Goal: Transaction & Acquisition: Book appointment/travel/reservation

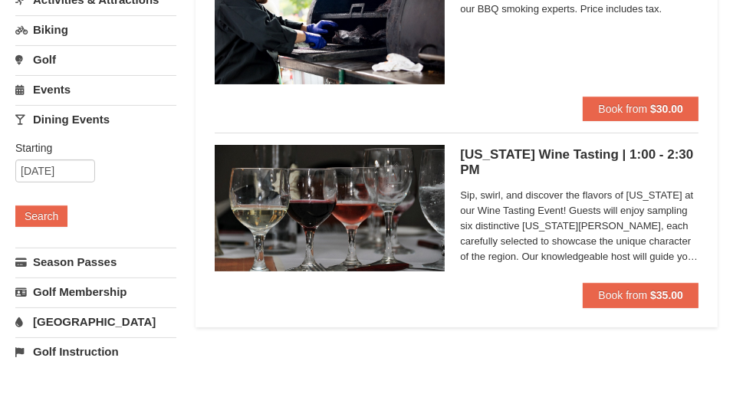
scroll to position [153, 0]
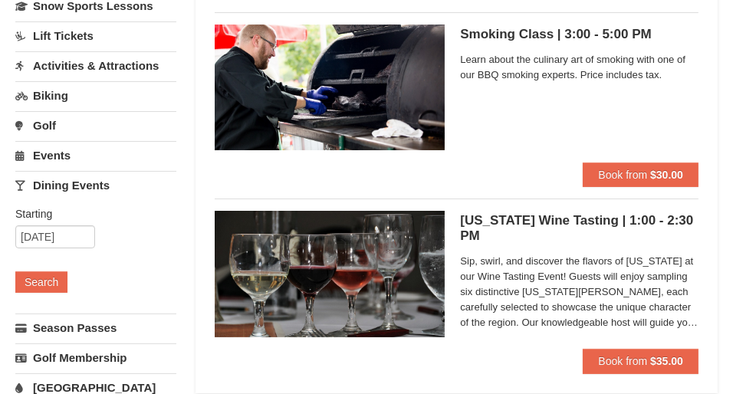
click at [54, 151] on link "Events" at bounding box center [95, 155] width 161 height 28
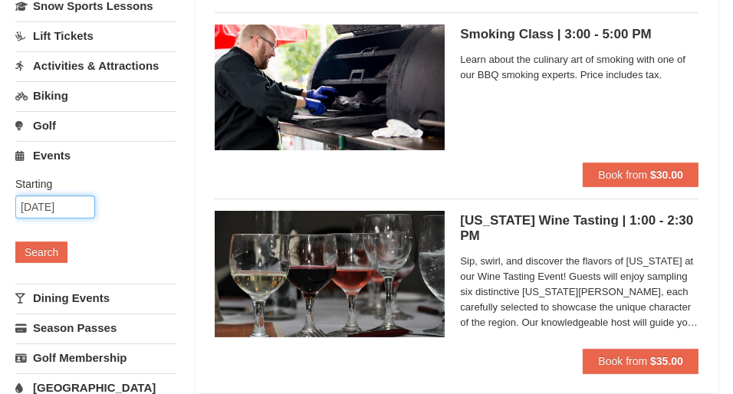
click at [70, 204] on input "10/07/2025" at bounding box center [55, 207] width 80 height 23
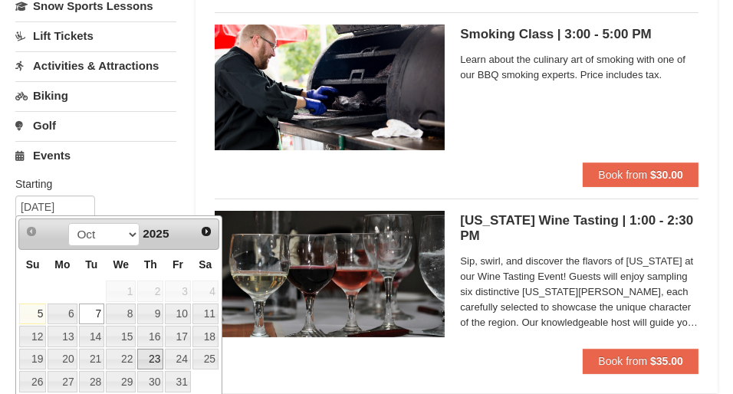
click at [155, 357] on link "23" at bounding box center [150, 359] width 26 height 21
type input "[DATE]"
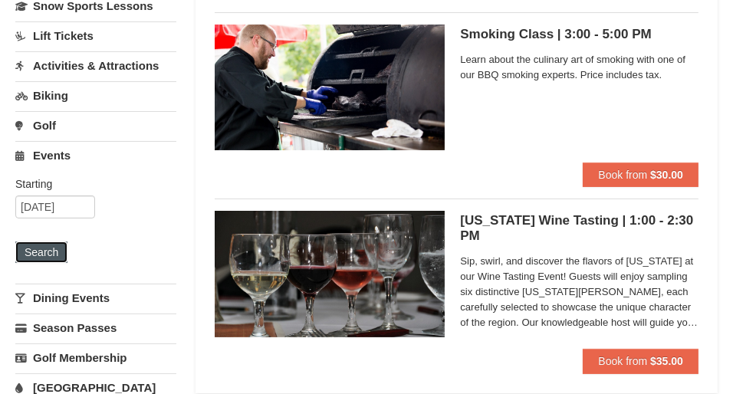
click at [31, 251] on button "Search" at bounding box center [41, 252] width 52 height 21
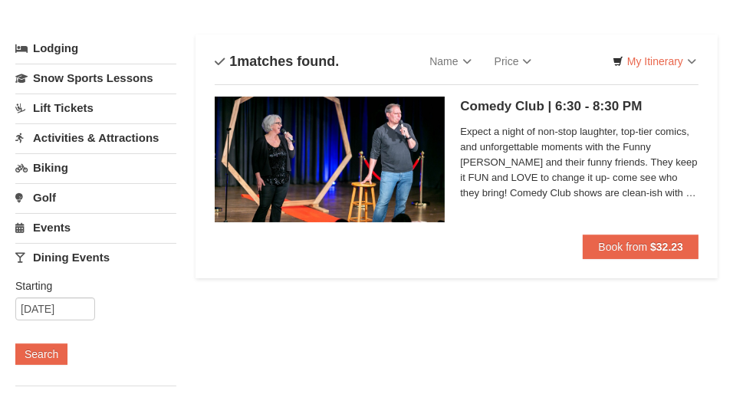
scroll to position [77, 0]
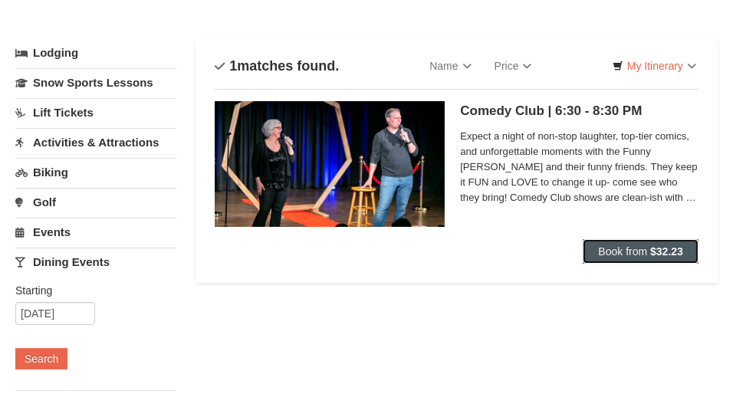
click at [613, 252] on span "Book from" at bounding box center [622, 251] width 49 height 12
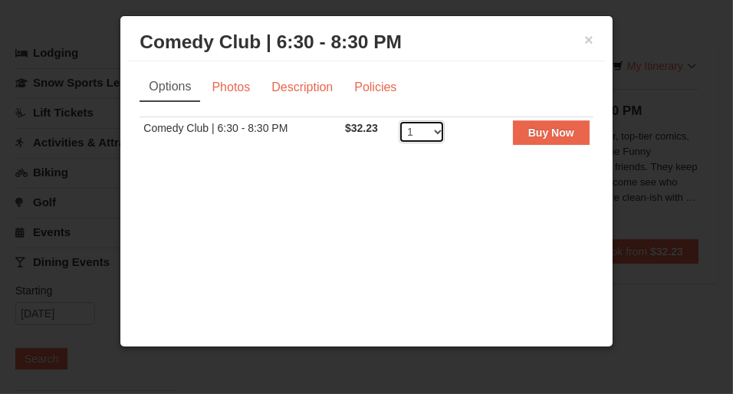
click at [441, 143] on select "1 2 3 4 5 6 7 8 9 10 11 12 13 14 15 16 17 18 19 20 21 22 23 24 25 26 27 28 29 3…" at bounding box center [422, 131] width 46 height 23
select select "2"
click at [399, 143] on select "1 2 3 4 5 6 7 8 9 10 11 12 13 14 15 16 17 18 19 20 21 22 23 24 25 26 27 28 29 3…" at bounding box center [422, 131] width 46 height 23
click at [584, 48] on button "×" at bounding box center [588, 39] width 9 height 15
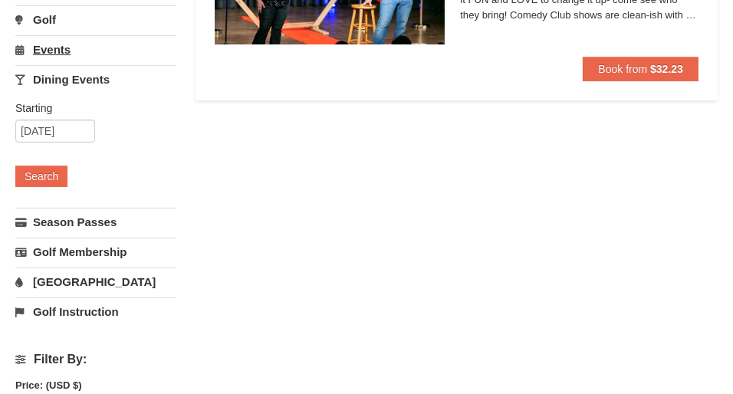
scroll to position [0, 0]
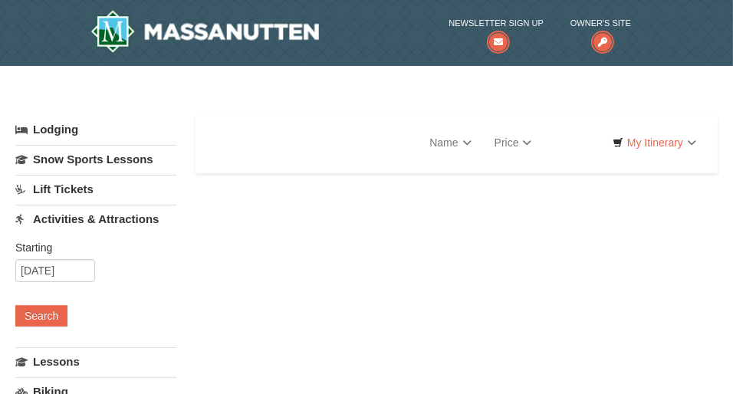
select select "10"
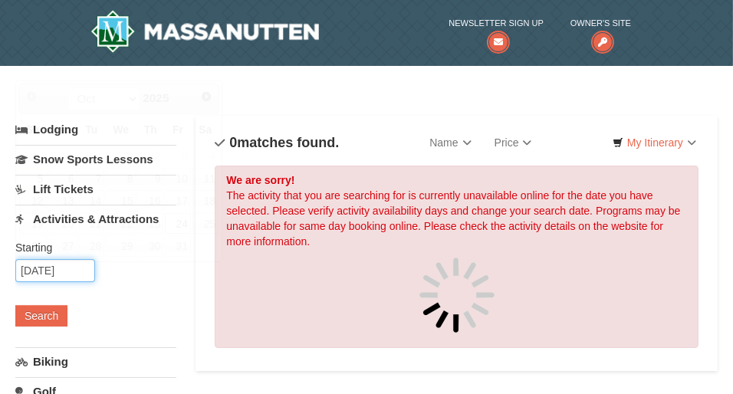
click at [42, 267] on input "10/24/2025" at bounding box center [55, 270] width 80 height 23
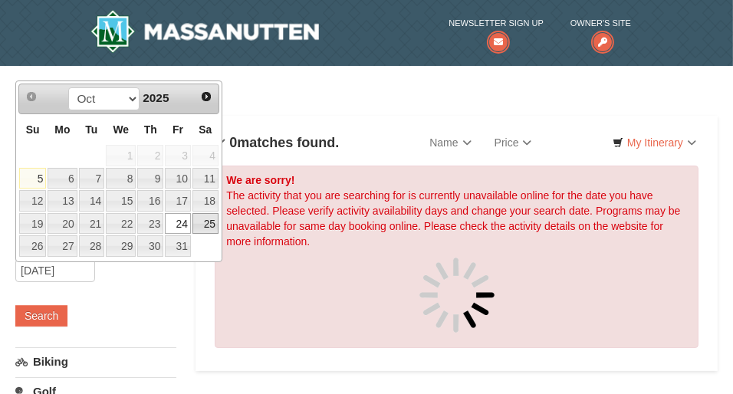
click at [206, 220] on link "25" at bounding box center [206, 223] width 26 height 21
type input "[DATE]"
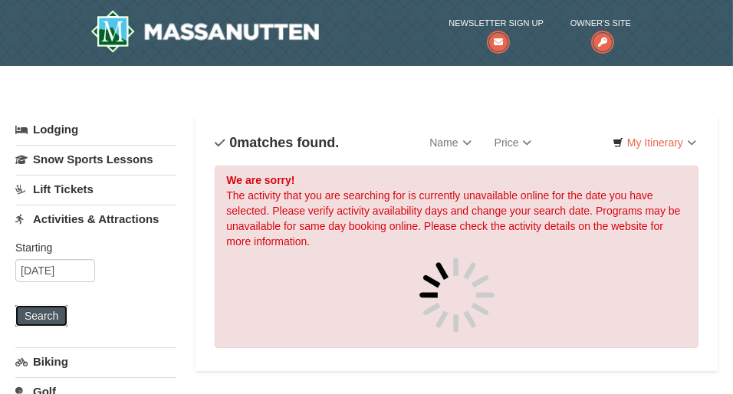
click at [48, 315] on button "Search" at bounding box center [41, 315] width 52 height 21
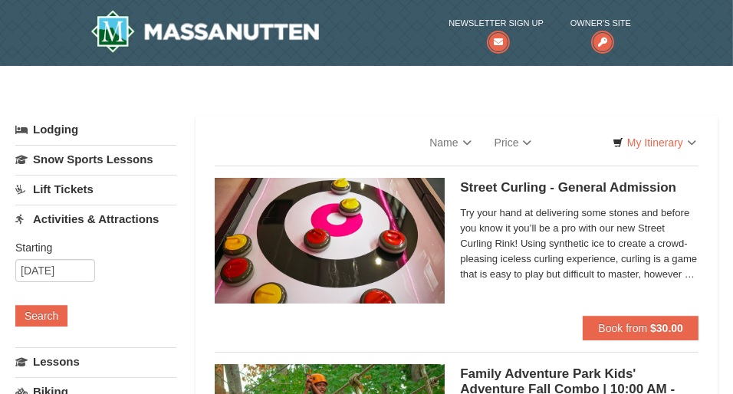
select select "10"
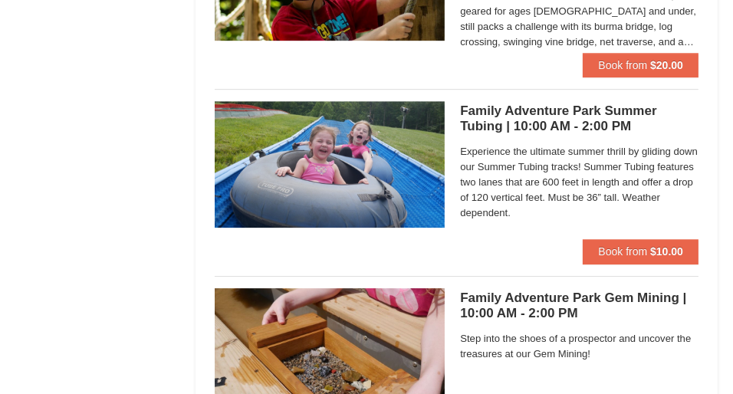
scroll to position [4372, 0]
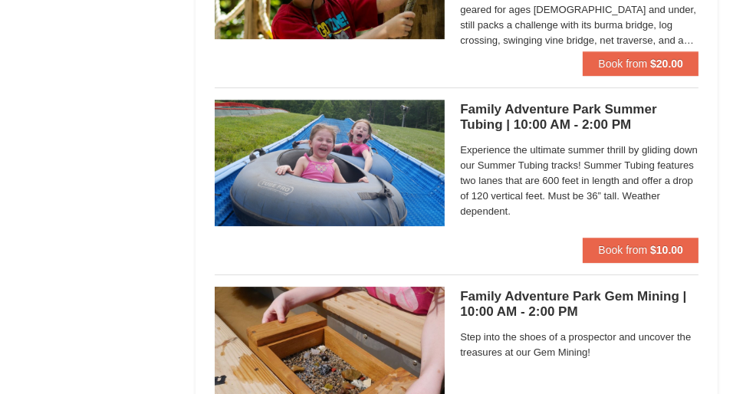
click at [533, 102] on h5 "Family Adventure Park Summer Tubing | 10:00 AM - 2:00 PM Massanutten Family Adv…" at bounding box center [579, 117] width 239 height 31
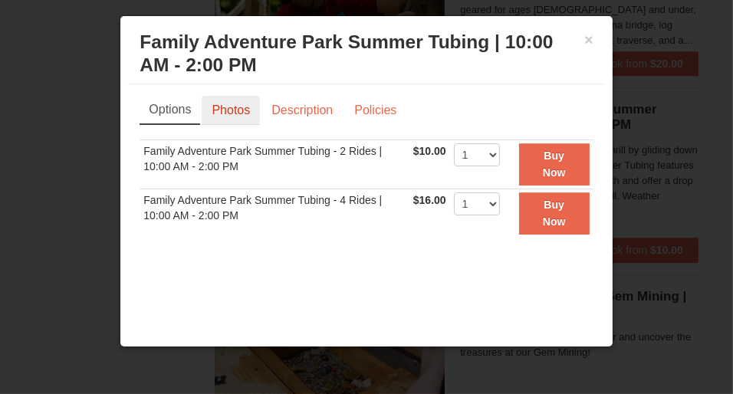
click at [245, 125] on link "Photos" at bounding box center [231, 110] width 58 height 29
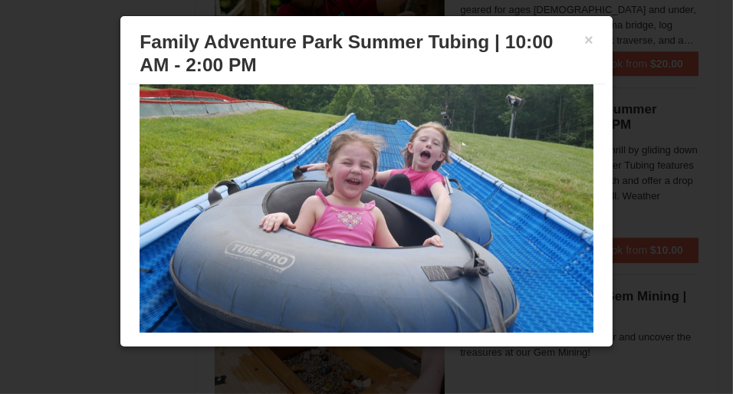
scroll to position [0, 0]
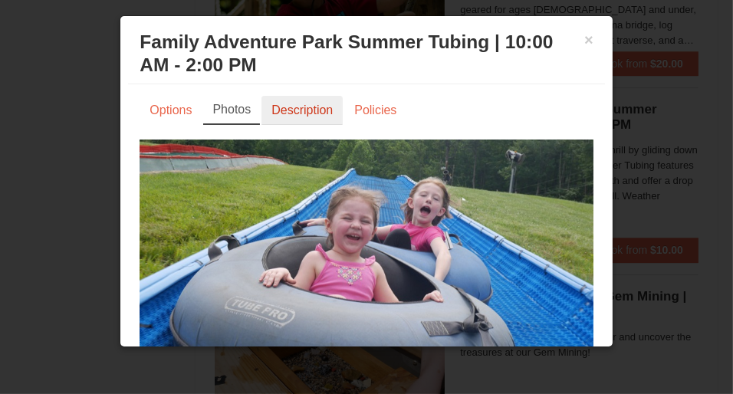
click at [308, 125] on link "Description" at bounding box center [302, 110] width 81 height 29
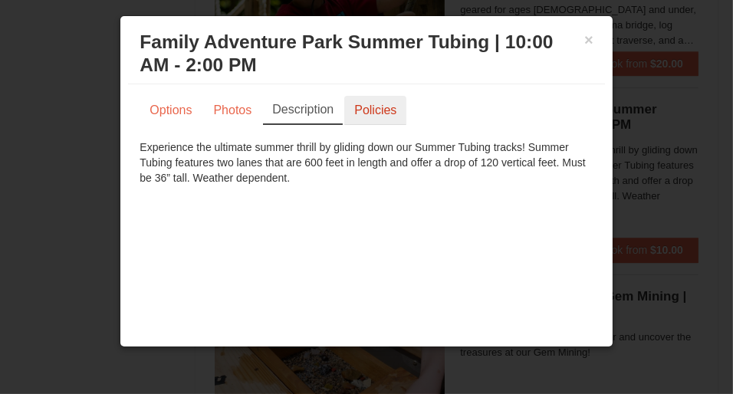
click at [384, 125] on link "Policies" at bounding box center [375, 110] width 62 height 29
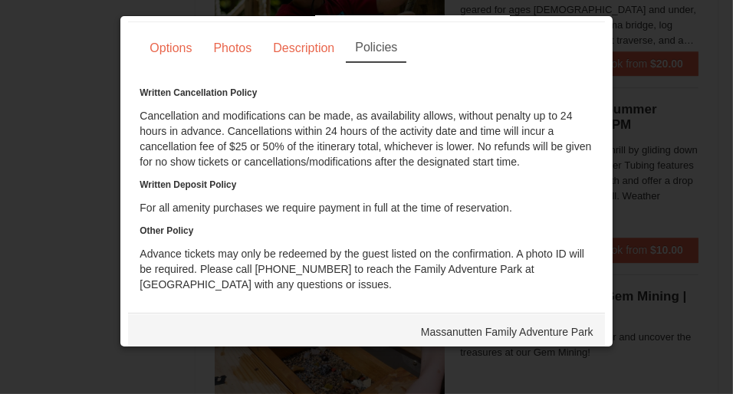
click at [660, 85] on div at bounding box center [366, 197] width 733 height 394
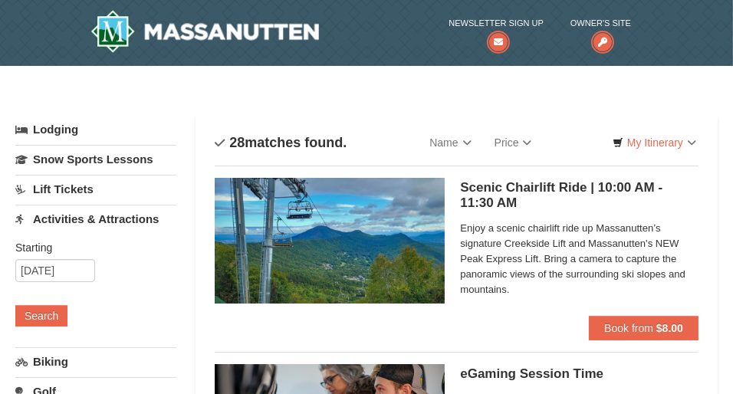
click at [146, 219] on link "Activities & Attractions" at bounding box center [95, 219] width 161 height 28
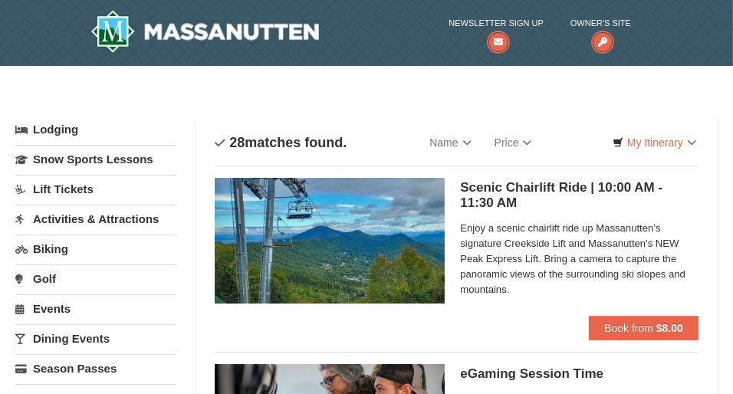
click at [87, 216] on link "Activities & Attractions" at bounding box center [95, 219] width 161 height 28
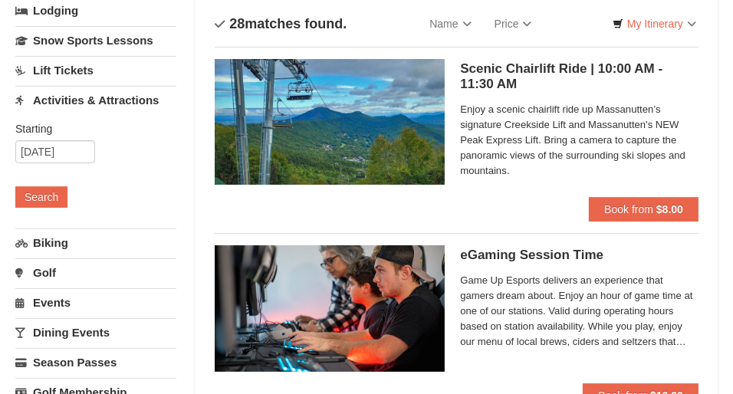
scroll to position [153, 0]
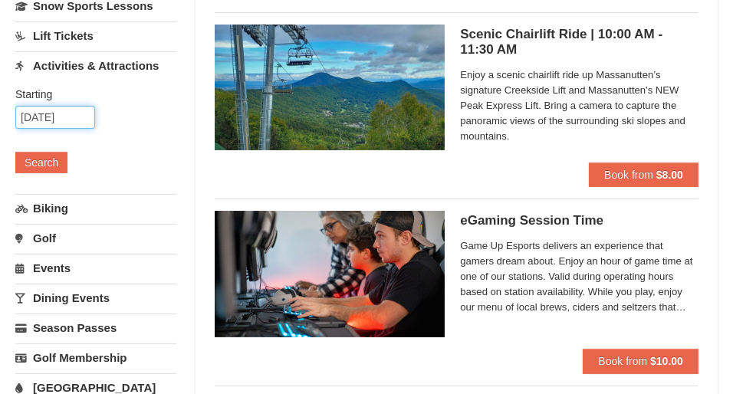
click at [67, 120] on input "[DATE]" at bounding box center [55, 117] width 80 height 23
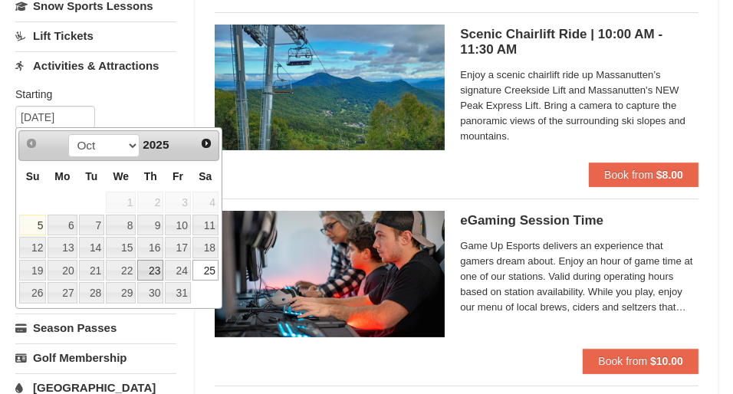
click at [152, 268] on link "23" at bounding box center [150, 270] width 26 height 21
type input "[DATE]"
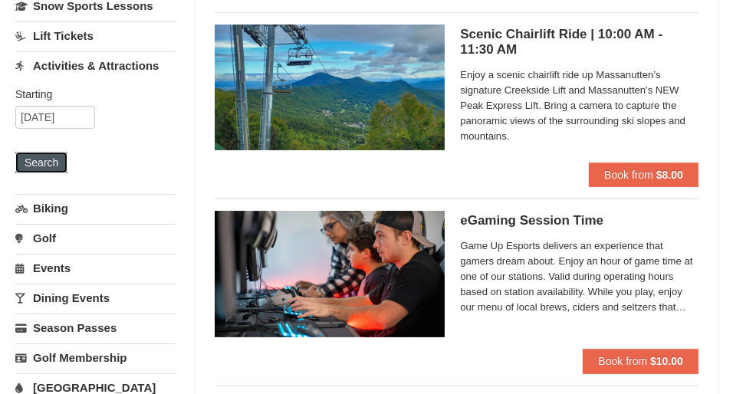
click at [54, 158] on button "Search" at bounding box center [41, 162] width 52 height 21
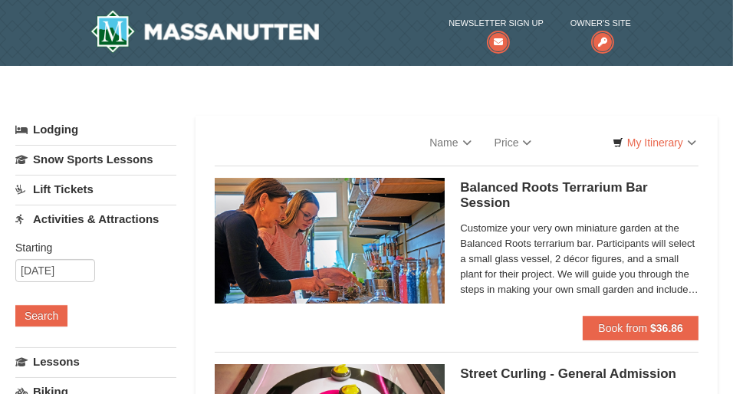
select select "10"
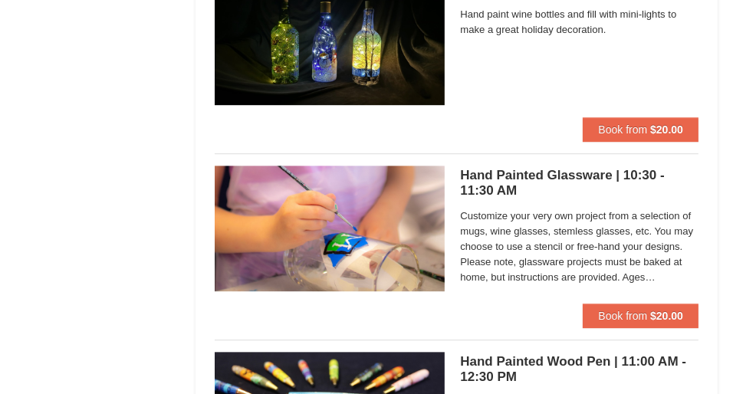
scroll to position [4142, 0]
